Goal: Task Accomplishment & Management: Manage account settings

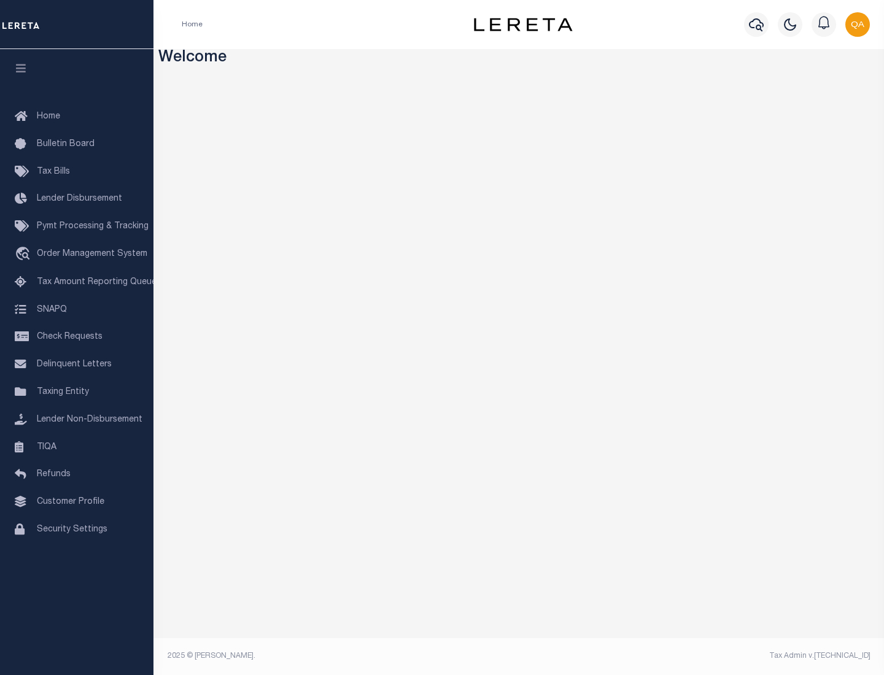
click at [77, 337] on span "Check Requests" at bounding box center [70, 337] width 66 height 9
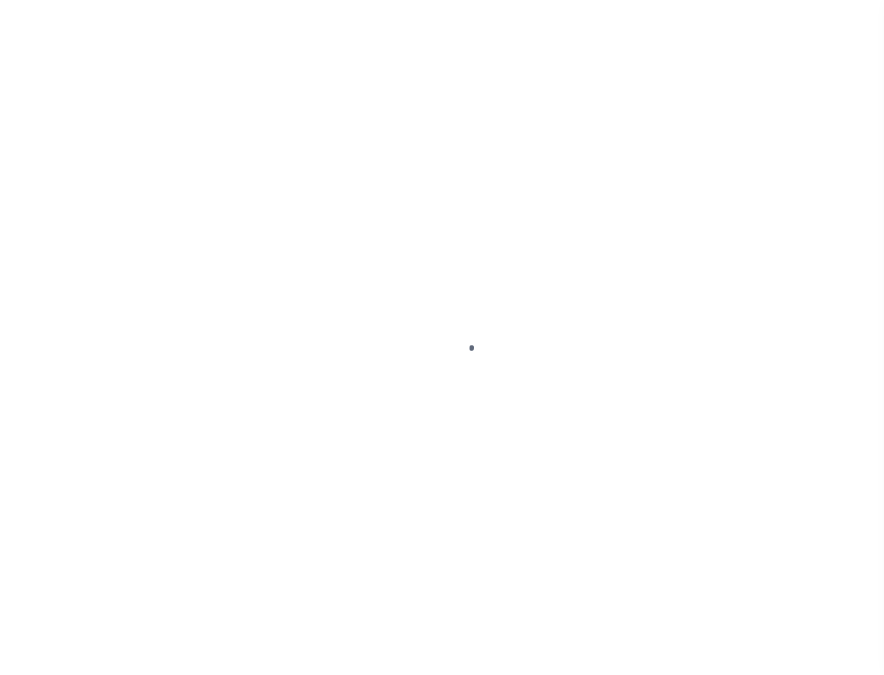
select select "50"
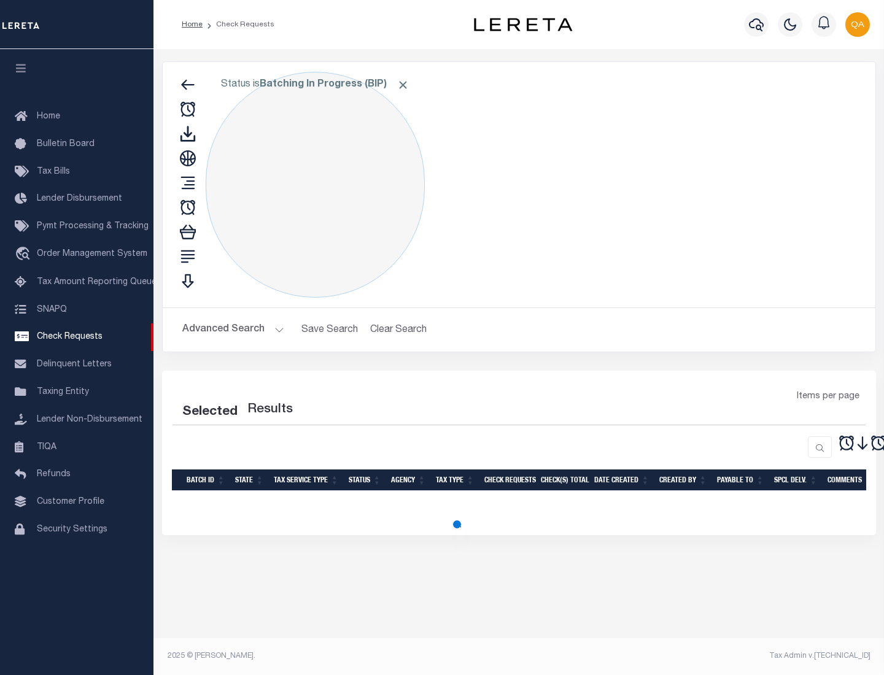
select select "50"
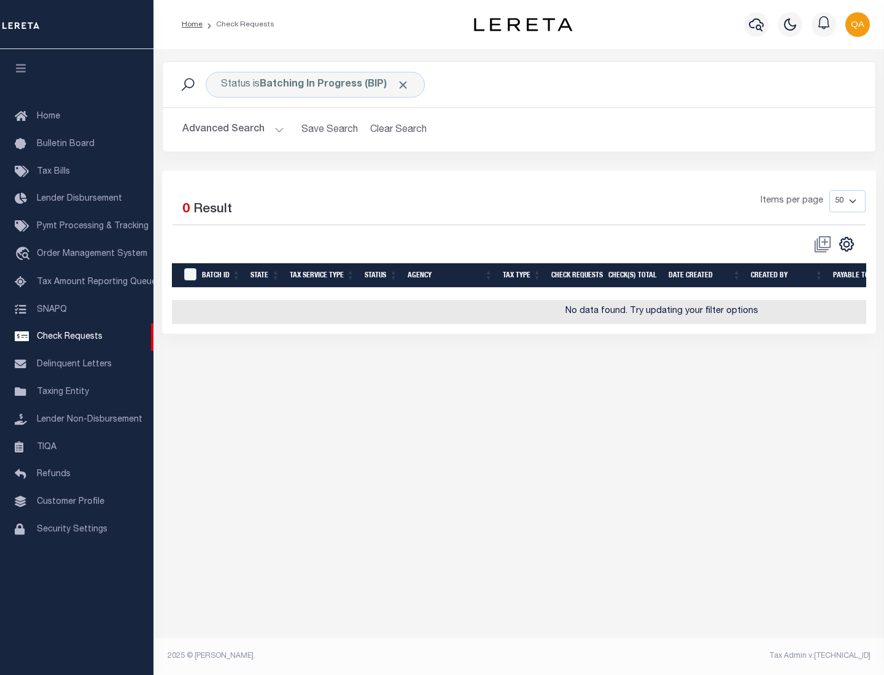
click at [403, 85] on span "Click to Remove" at bounding box center [402, 85] width 13 height 13
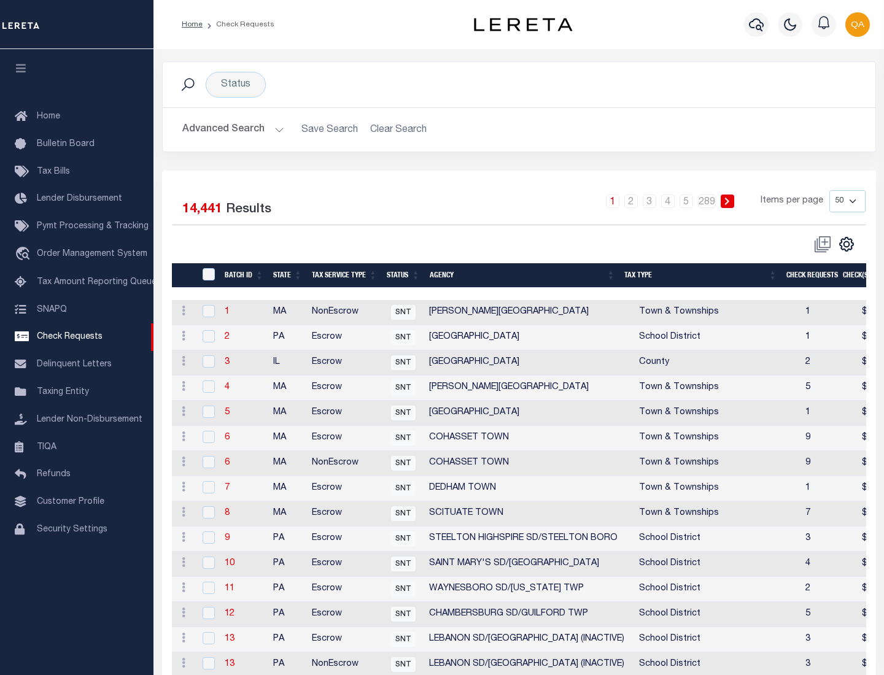
scroll to position [592, 0]
